Goal: Task Accomplishment & Management: Use online tool/utility

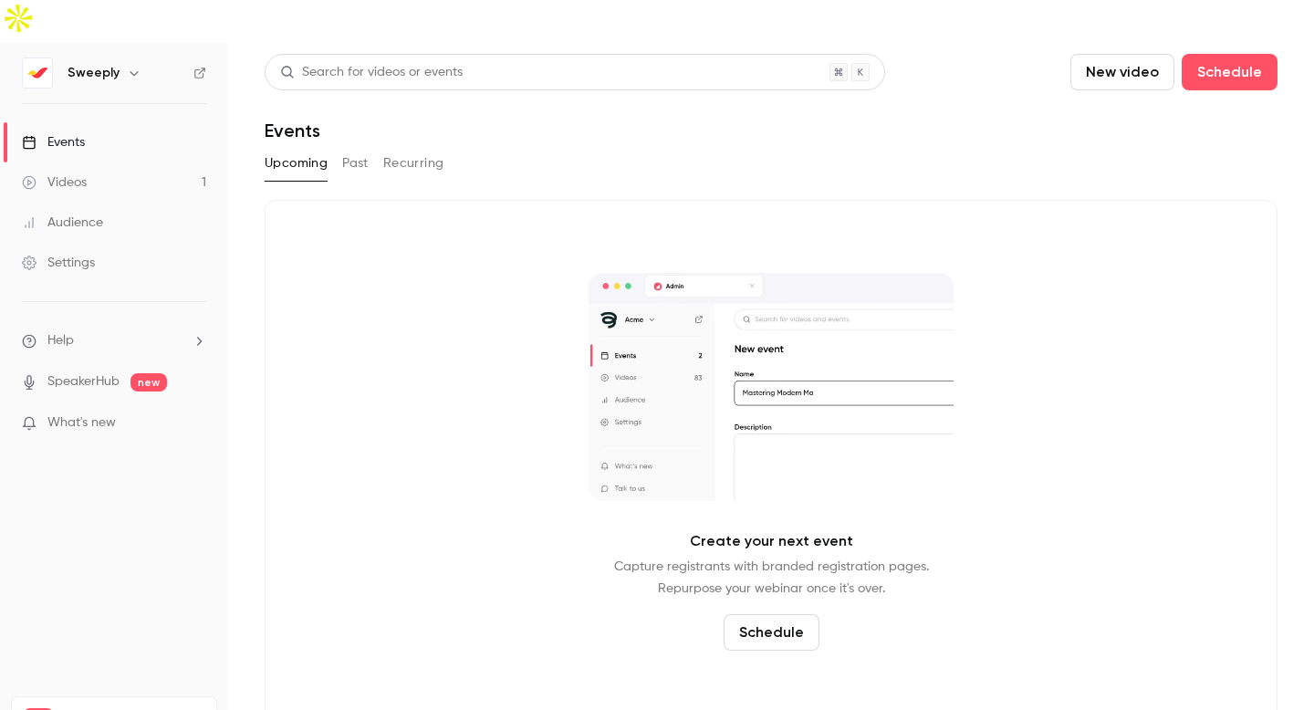
click at [82, 64] on h6 "Sweeply" at bounding box center [94, 73] width 52 height 18
click at [130, 66] on icon "button" at bounding box center [134, 73] width 15 height 15
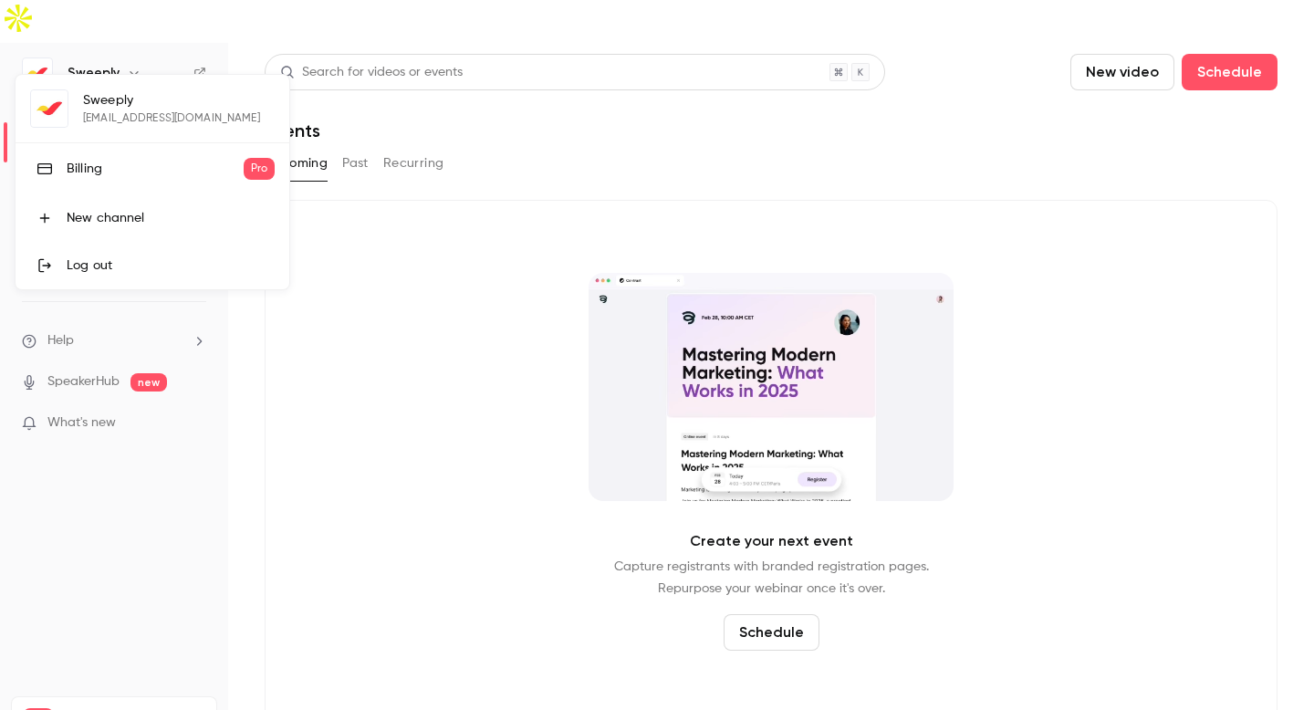
click at [124, 272] on div "Log out" at bounding box center [171, 265] width 208 height 18
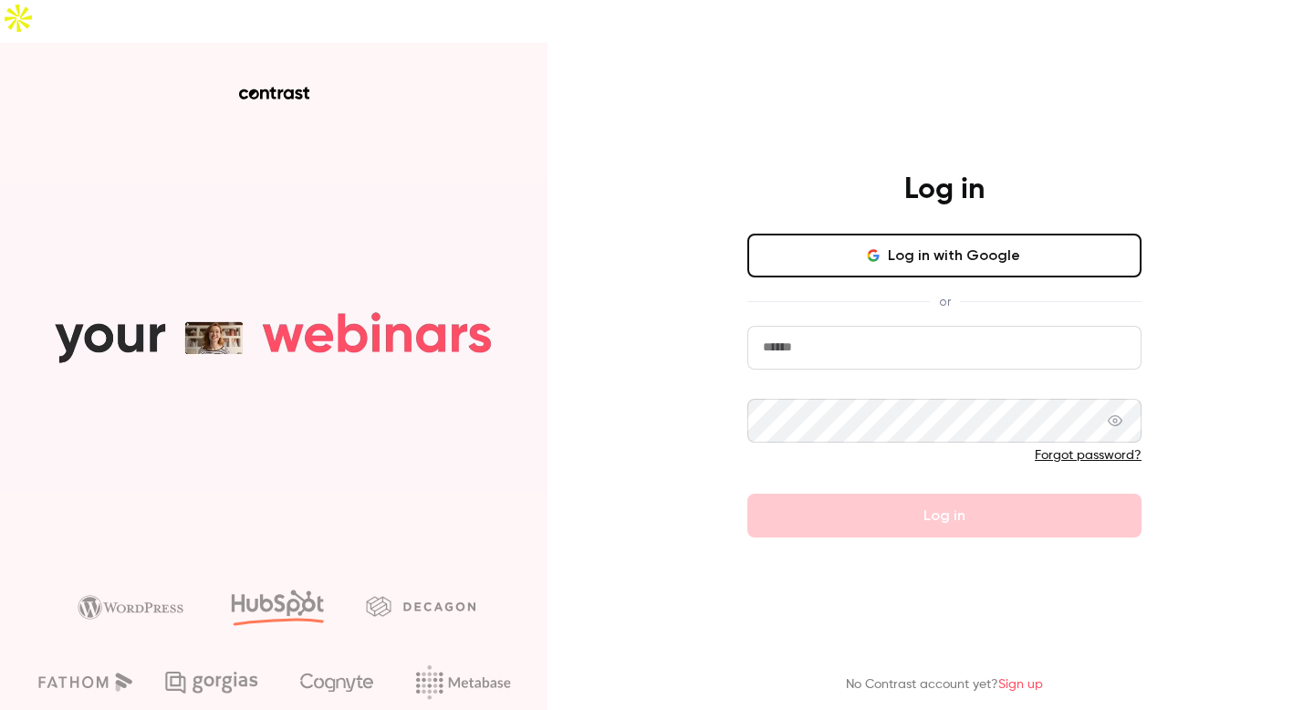
click at [1007, 234] on button "Log in with Google" at bounding box center [944, 256] width 394 height 44
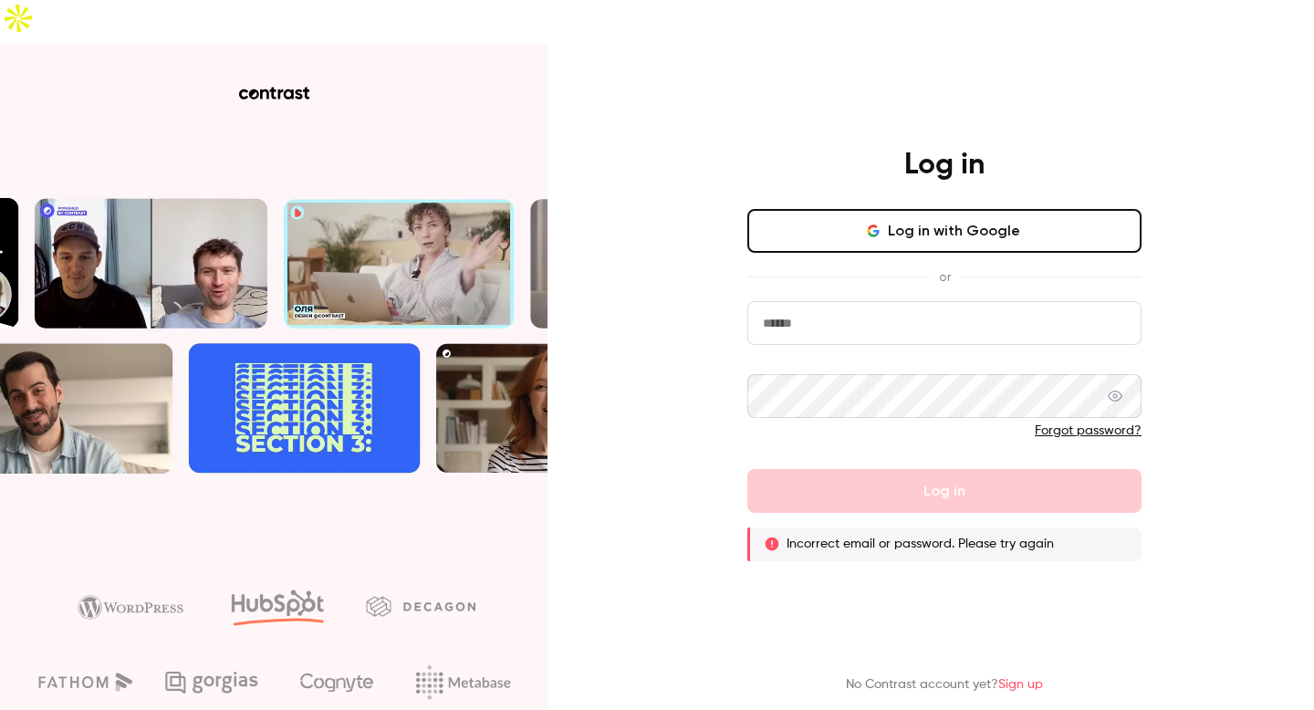
click at [1220, 266] on div "Log in Log in with Google or Forgot password? Log in Incorrect email or passwor…" at bounding box center [657, 398] width 1314 height 710
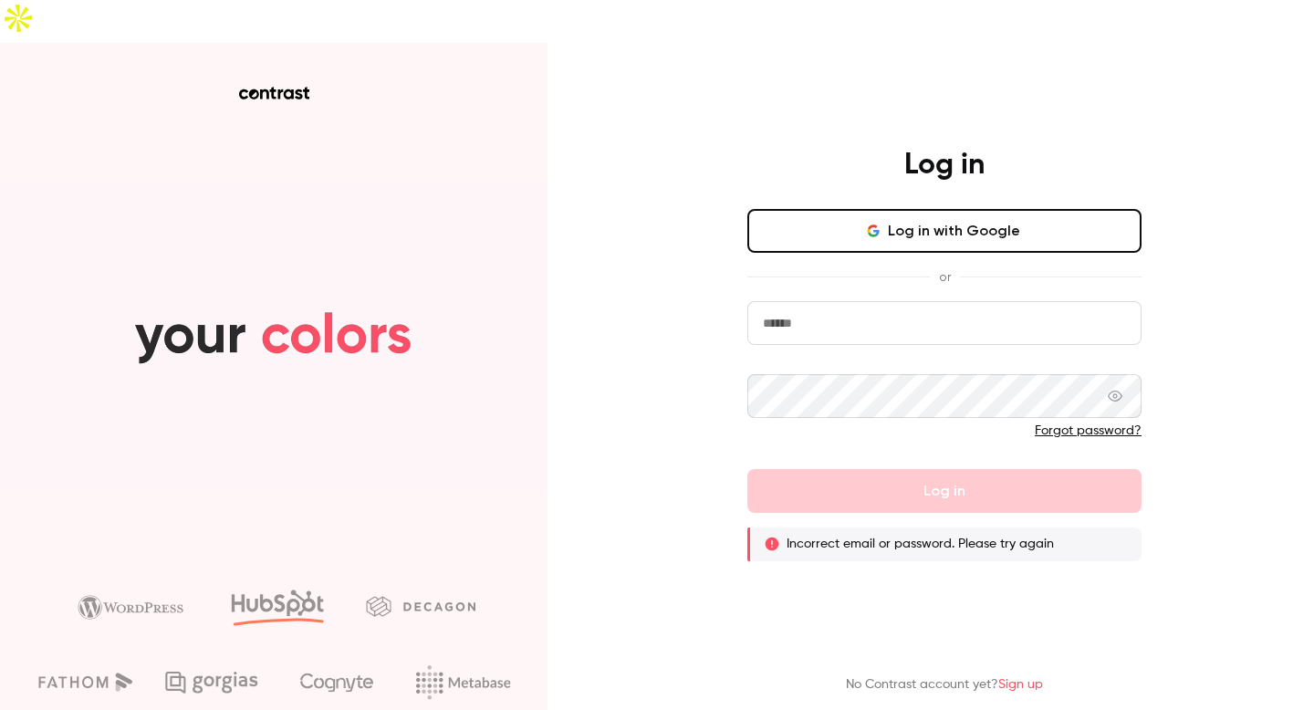
click at [1025, 611] on link "Sign up" at bounding box center [1020, 684] width 45 height 13
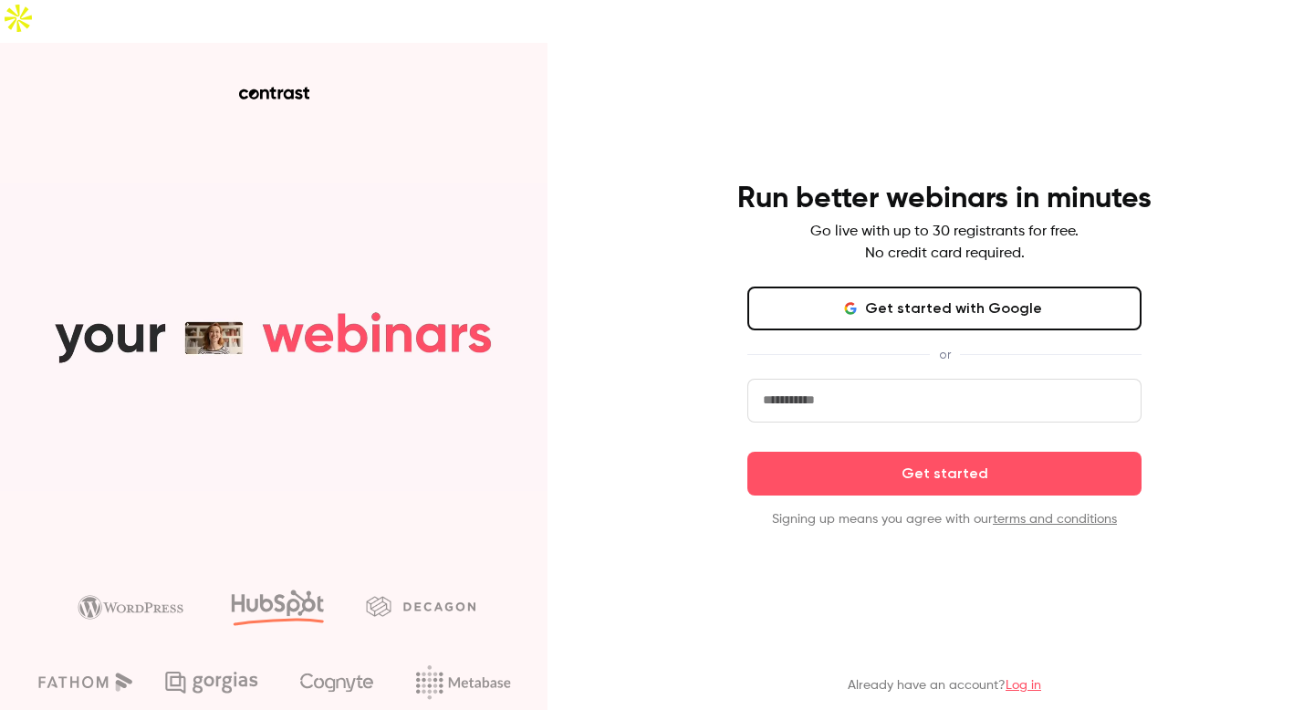
click at [1056, 287] on button "Get started with Google" at bounding box center [944, 309] width 394 height 44
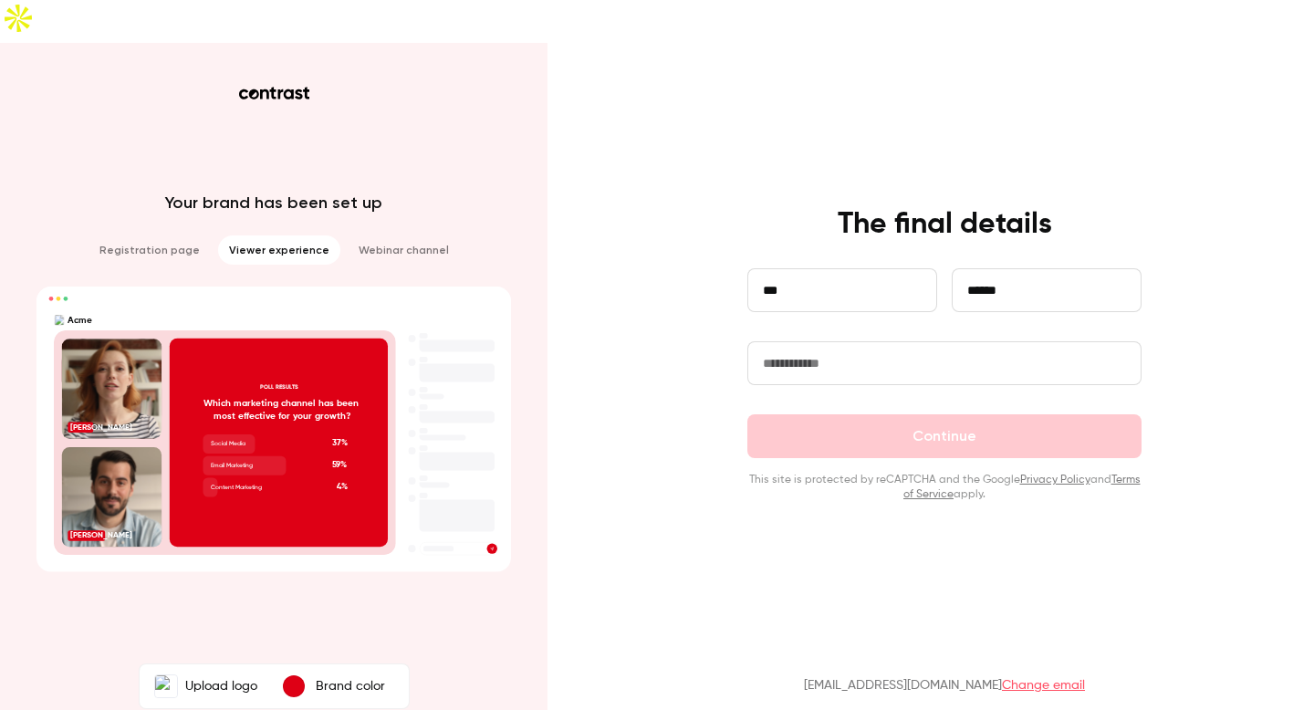
click at [918, 341] on input "text" at bounding box center [944, 363] width 394 height 44
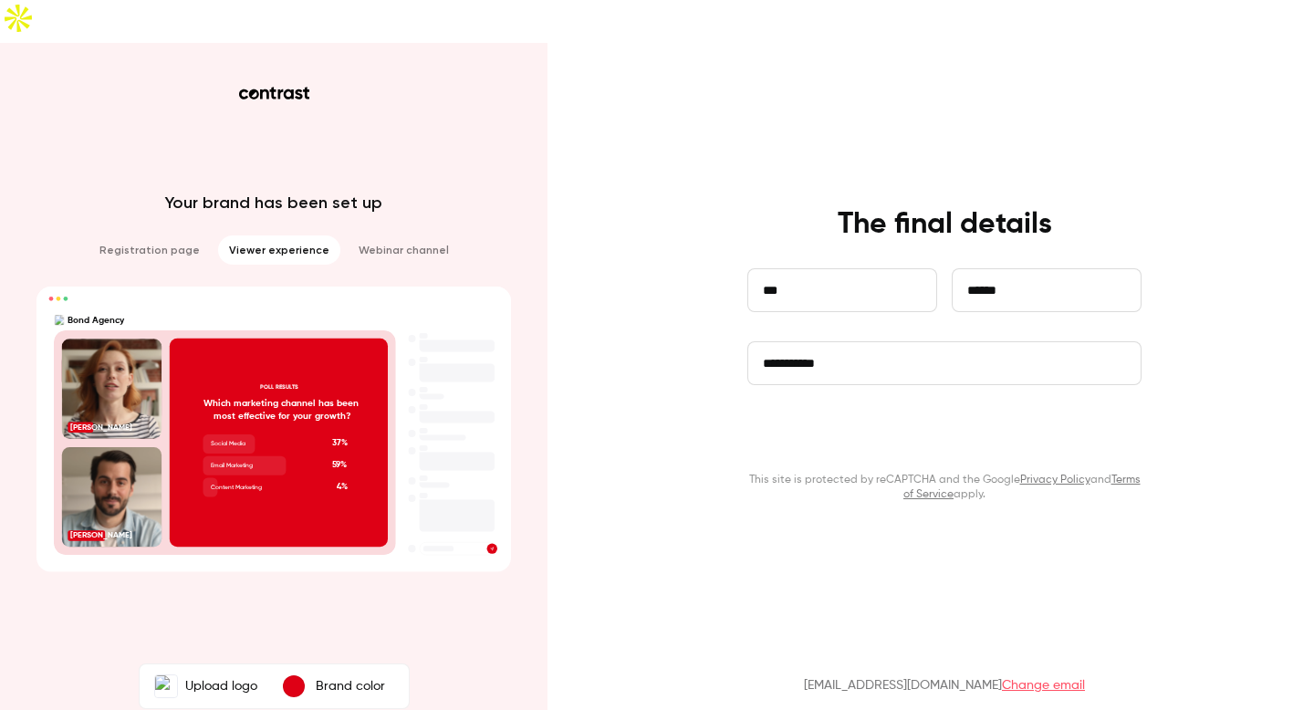
type input "**********"
click at [1043, 414] on button "Continue" at bounding box center [944, 436] width 394 height 44
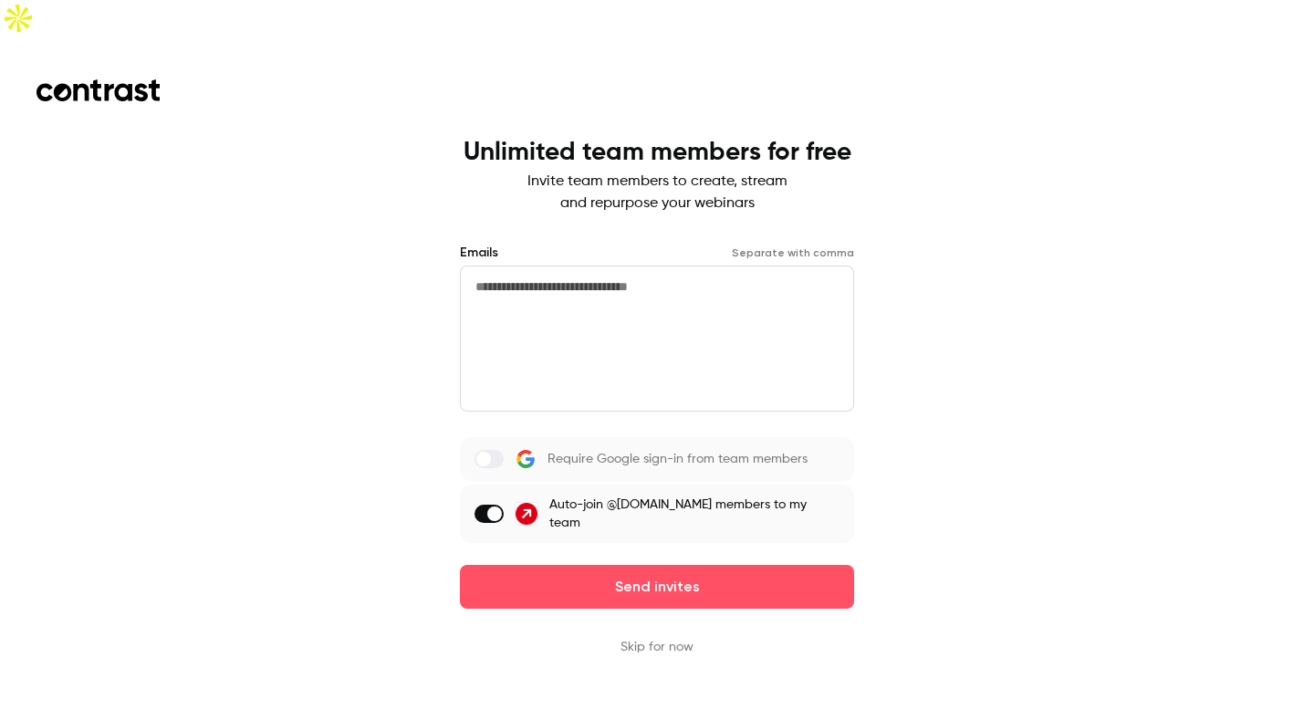
click at [495, 506] on span at bounding box center [494, 513] width 15 height 15
click at [650, 611] on button "Skip for now" at bounding box center [657, 647] width 73 height 18
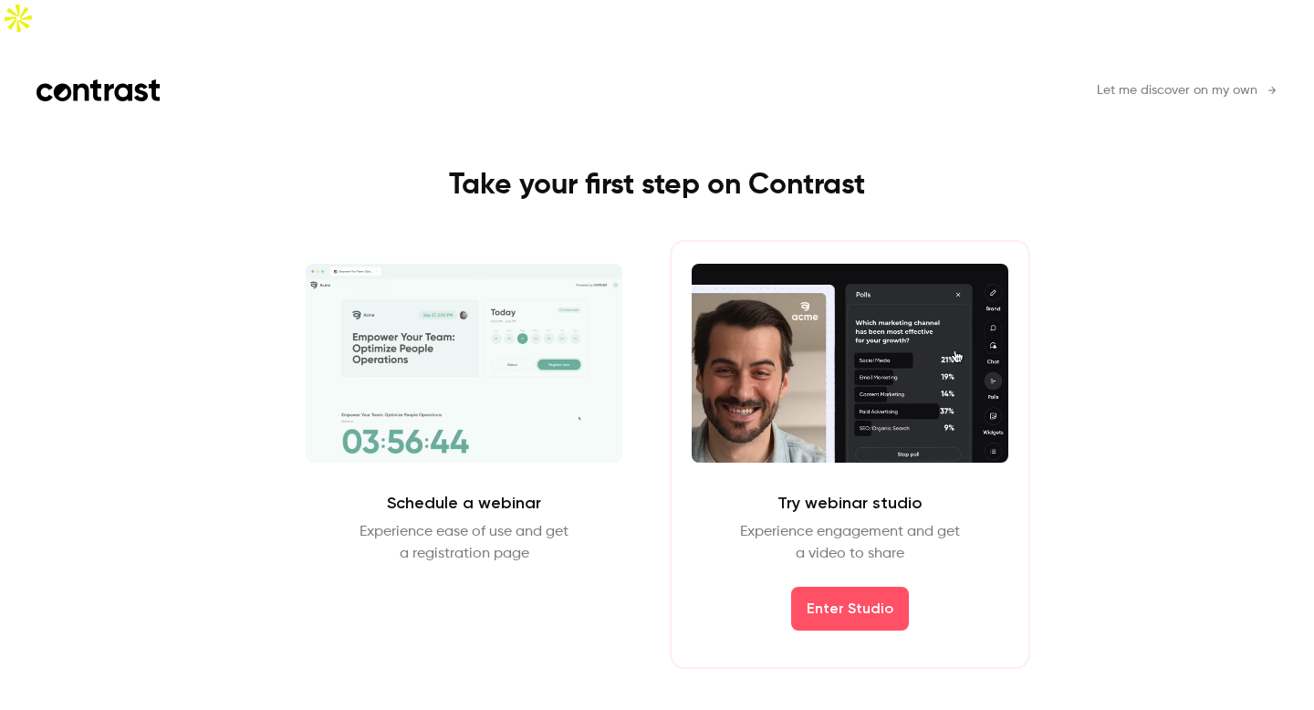
drag, startPoint x: 1193, startPoint y: 40, endPoint x: 1030, endPoint y: 83, distance: 168.0
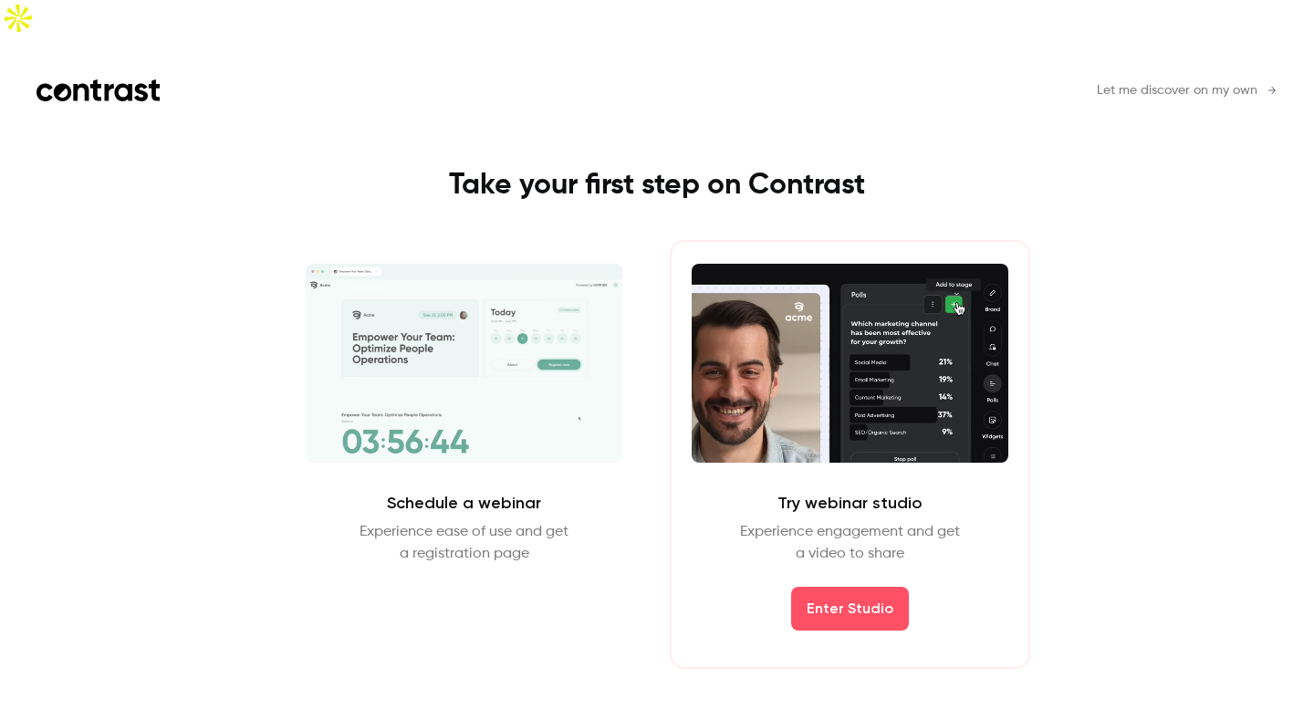
click at [1193, 81] on span "Let me discover on my own" at bounding box center [1177, 90] width 161 height 19
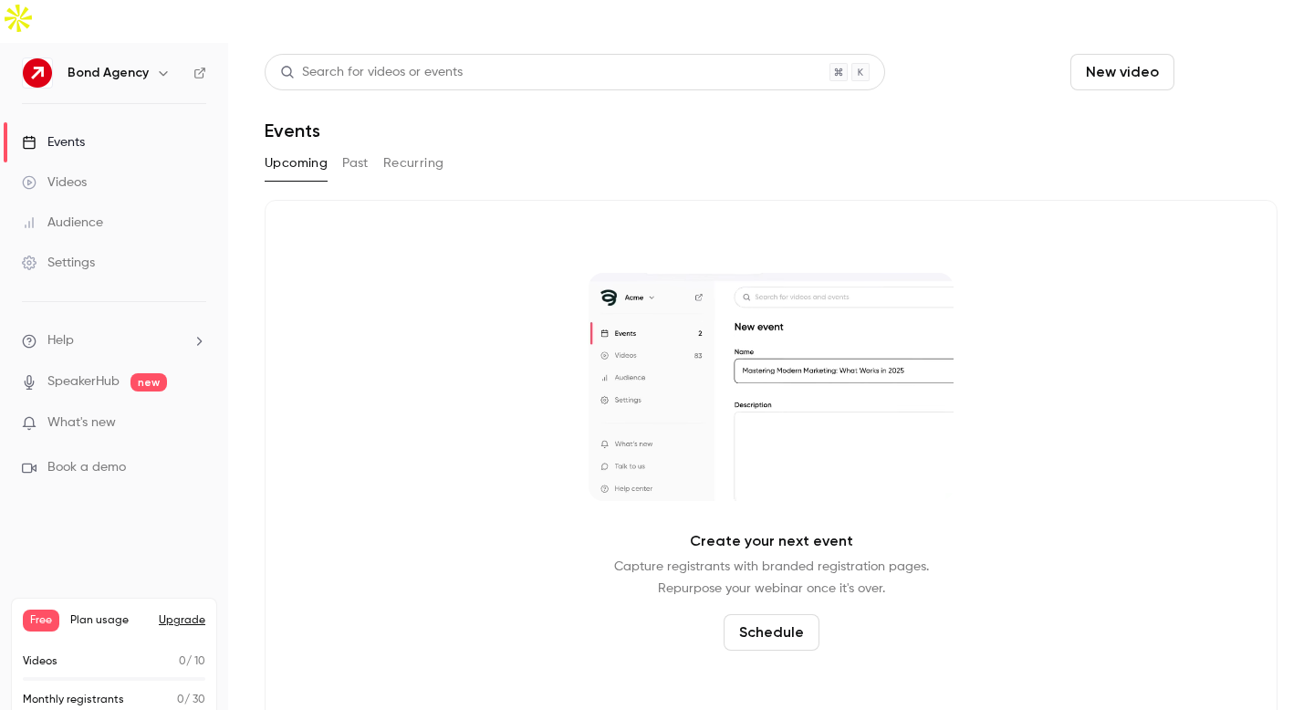
click at [1268, 54] on button "Schedule" at bounding box center [1230, 72] width 96 height 37
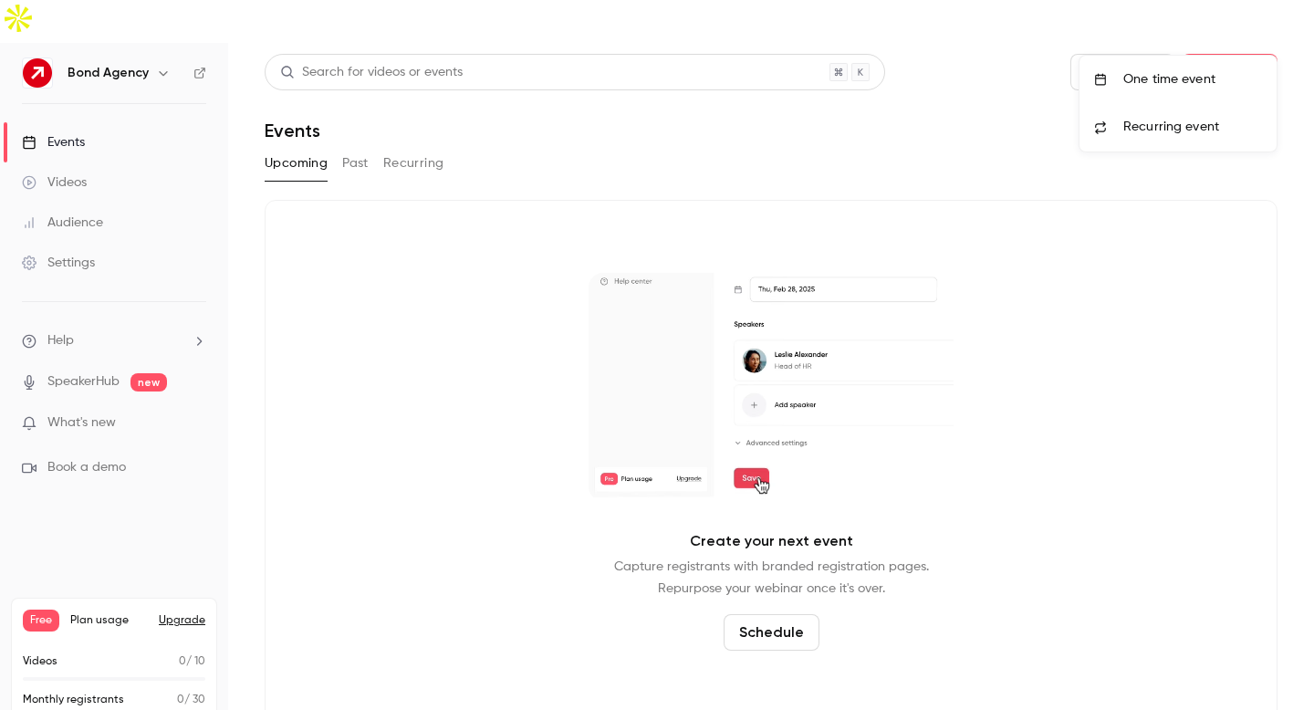
click at [1195, 89] on li "One time event" at bounding box center [1177, 79] width 197 height 47
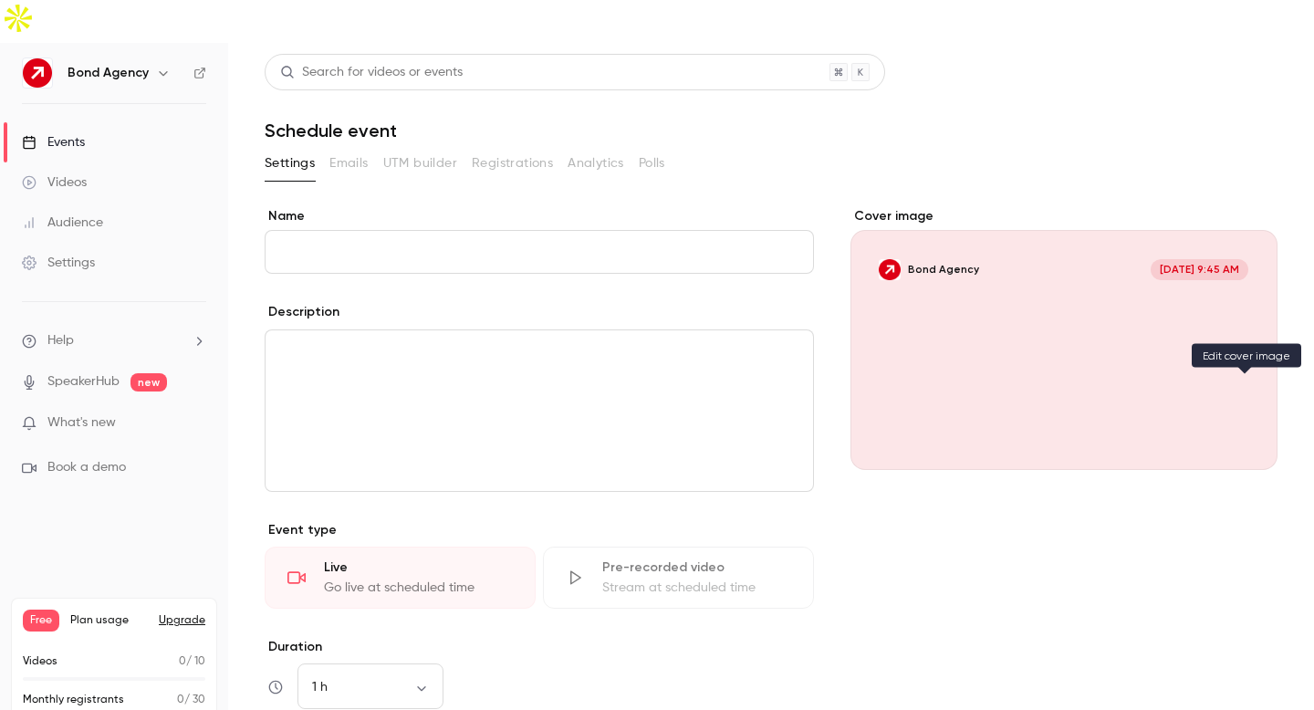
click at [1248, 430] on icon "Cover image" at bounding box center [1245, 437] width 20 height 15
